Goal: Find contact information: Find contact information

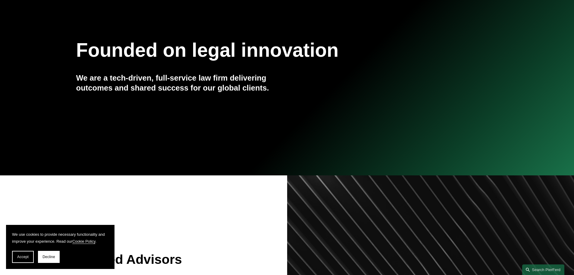
scroll to position [121, 0]
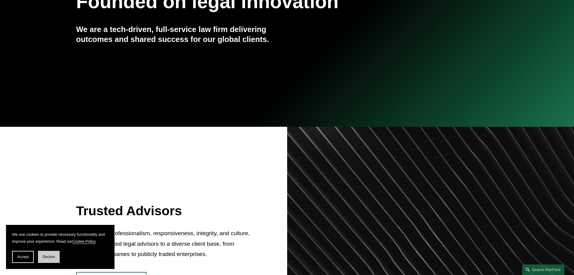
click at [51, 257] on span "Decline" at bounding box center [48, 256] width 13 height 4
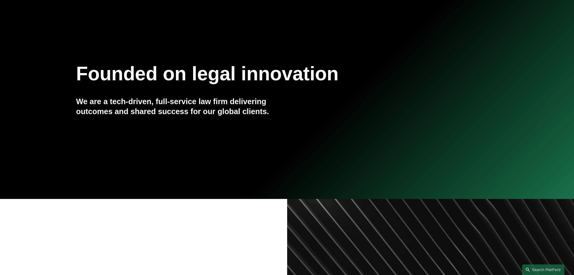
scroll to position [0, 0]
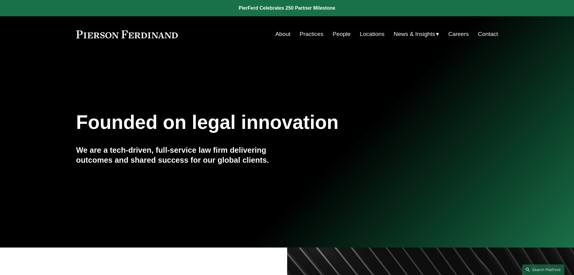
click at [486, 31] on link "Contact" at bounding box center [488, 33] width 20 height 11
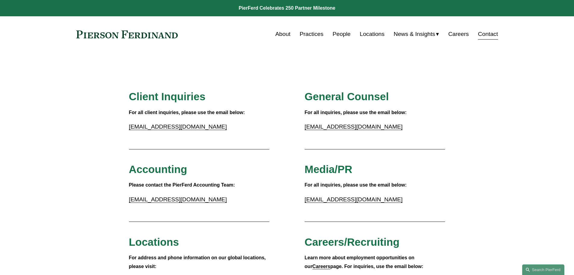
click at [343, 34] on link "People" at bounding box center [342, 33] width 18 height 11
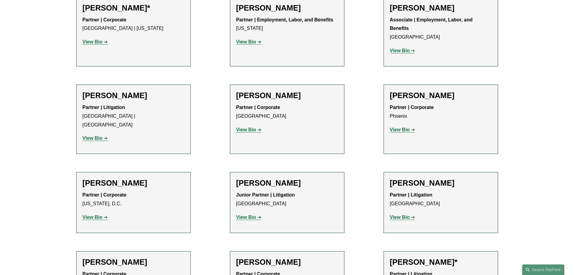
scroll to position [2682, 0]
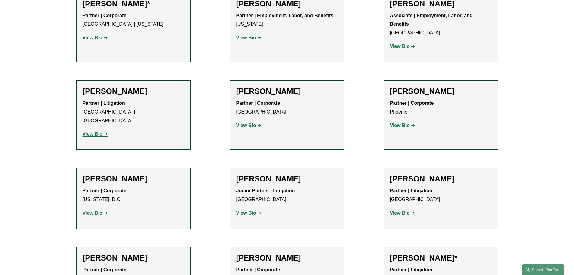
click at [250, 210] on strong "View Bio" at bounding box center [246, 212] width 20 height 5
